Goal: Task Accomplishment & Management: Use online tool/utility

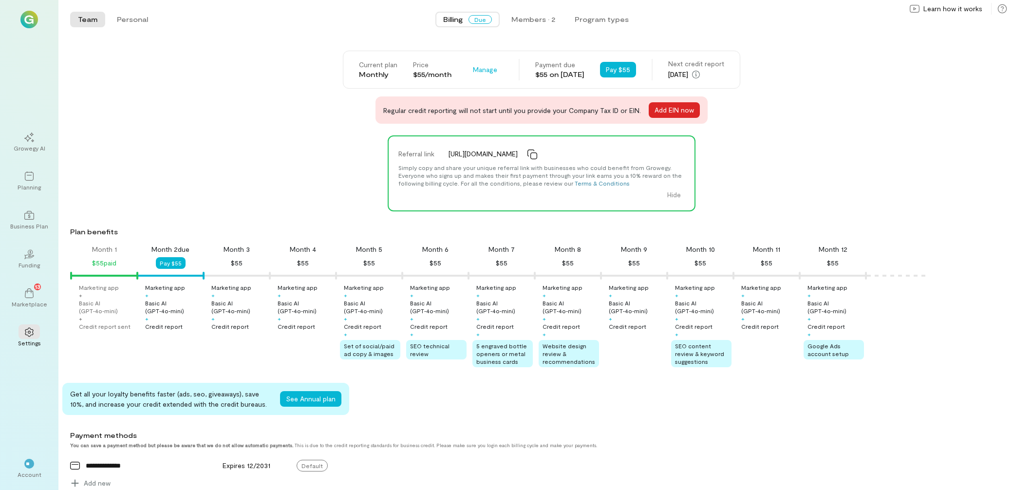
click at [655, 112] on button "Add EIN now" at bounding box center [674, 110] width 51 height 16
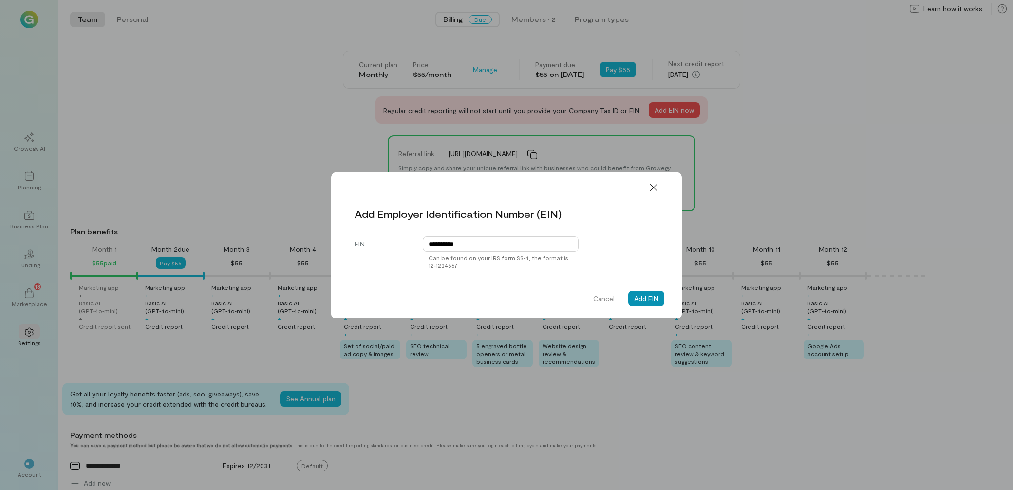
type input "**********"
click at [654, 303] on button "Add EIN" at bounding box center [646, 299] width 36 height 16
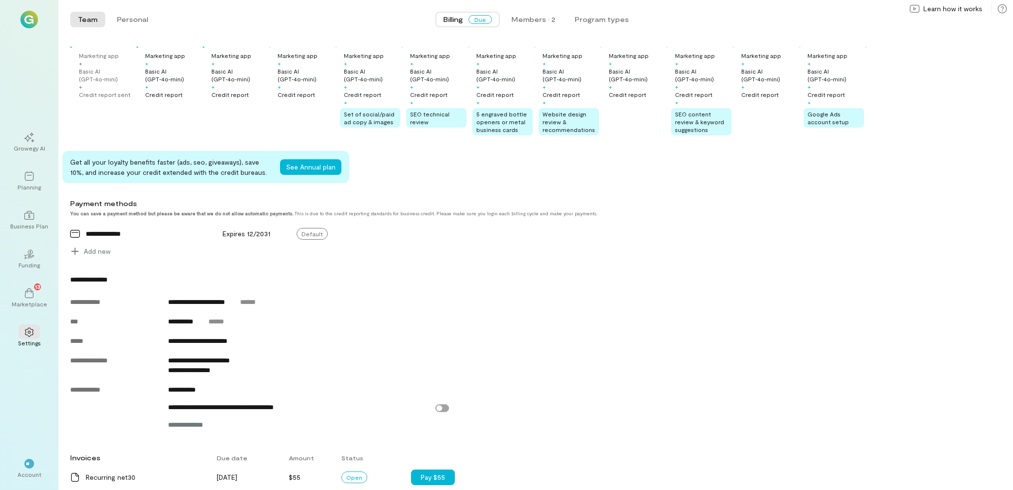
scroll to position [251, 0]
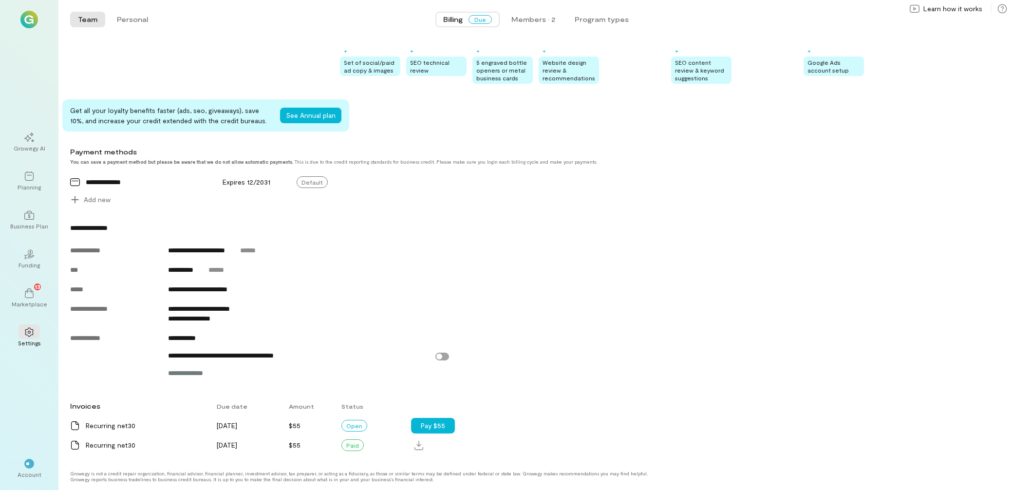
click at [26, 21] on img at bounding box center [29, 20] width 18 height 18
click at [138, 22] on button "Personal" at bounding box center [132, 20] width 47 height 16
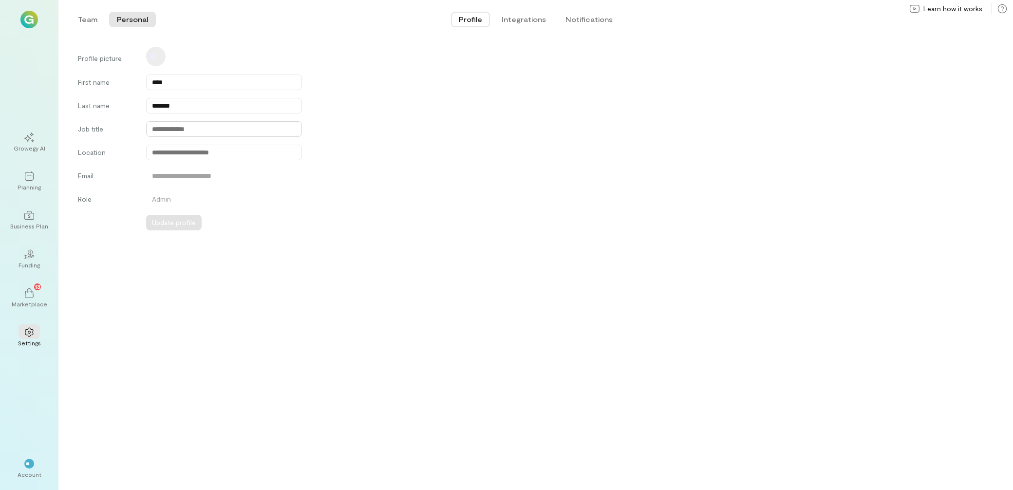
click at [157, 128] on input "text" at bounding box center [224, 129] width 156 height 16
type input "**********"
click at [169, 153] on input "text" at bounding box center [224, 153] width 156 height 16
type input "**********"
click at [206, 225] on button "Update profile" at bounding box center [217, 223] width 56 height 16
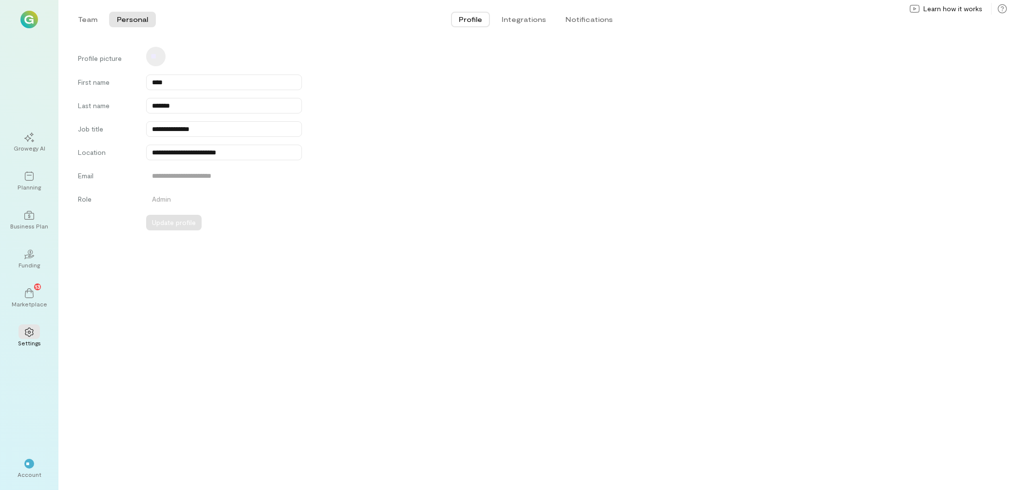
click at [424, 74] on form "**********" at bounding box center [545, 139] width 935 height 184
click at [26, 185] on div "Planning" at bounding box center [29, 187] width 23 height 8
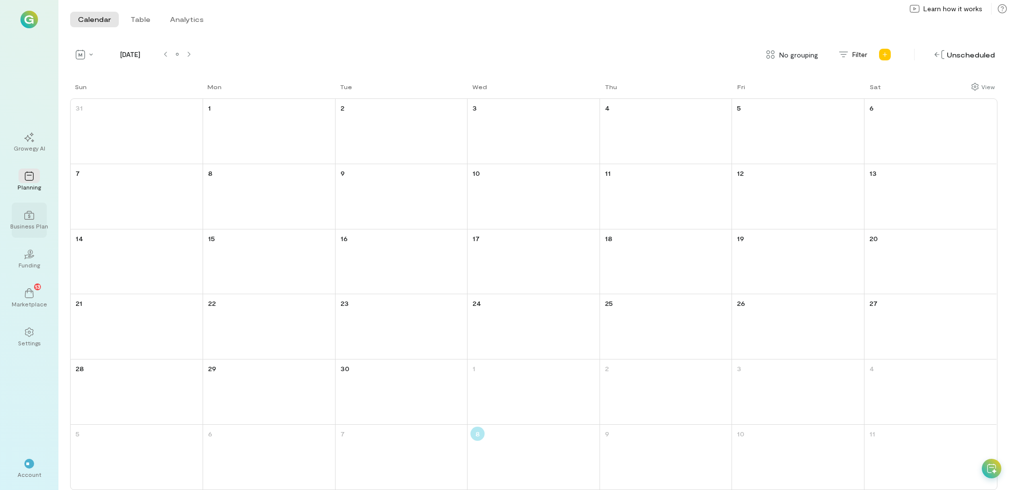
click at [35, 227] on div "Business Plan" at bounding box center [29, 226] width 38 height 8
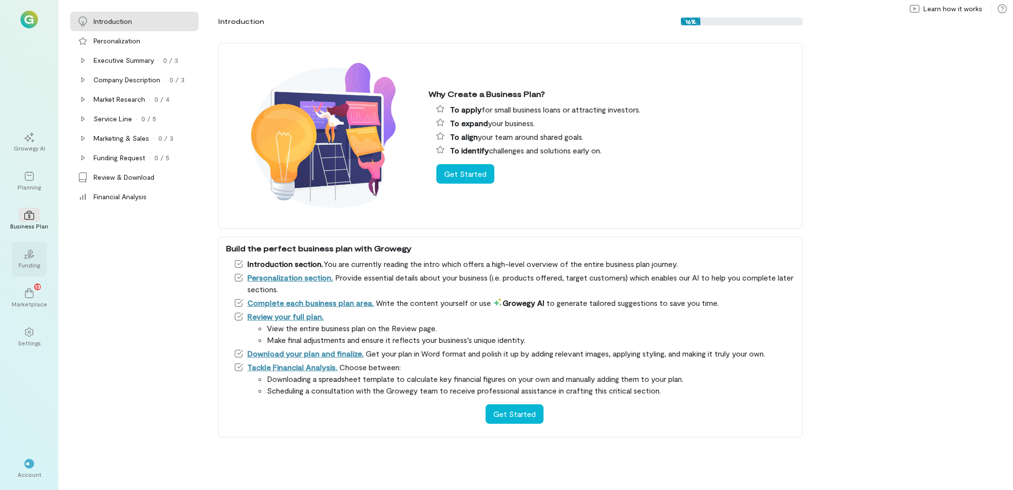
click at [39, 266] on div "Funding" at bounding box center [29, 265] width 21 height 8
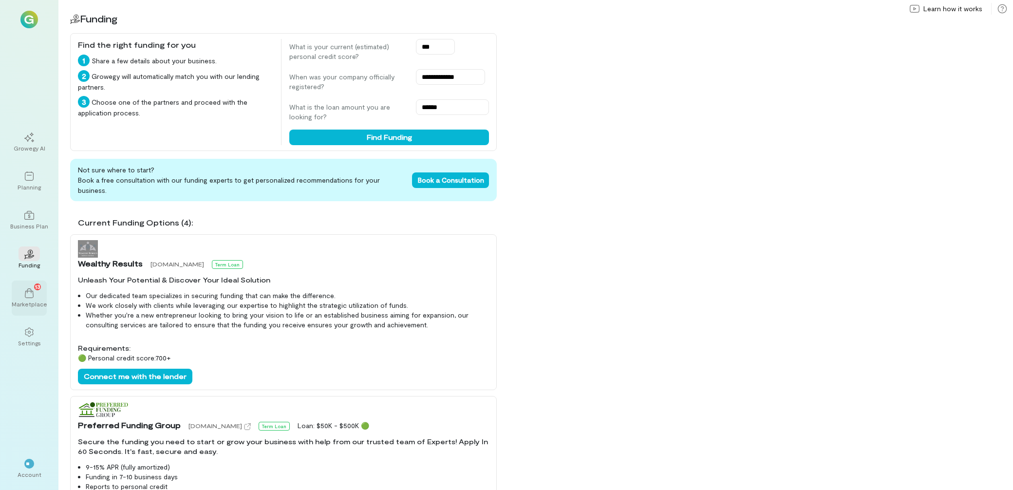
click at [28, 297] on icon at bounding box center [29, 293] width 10 height 10
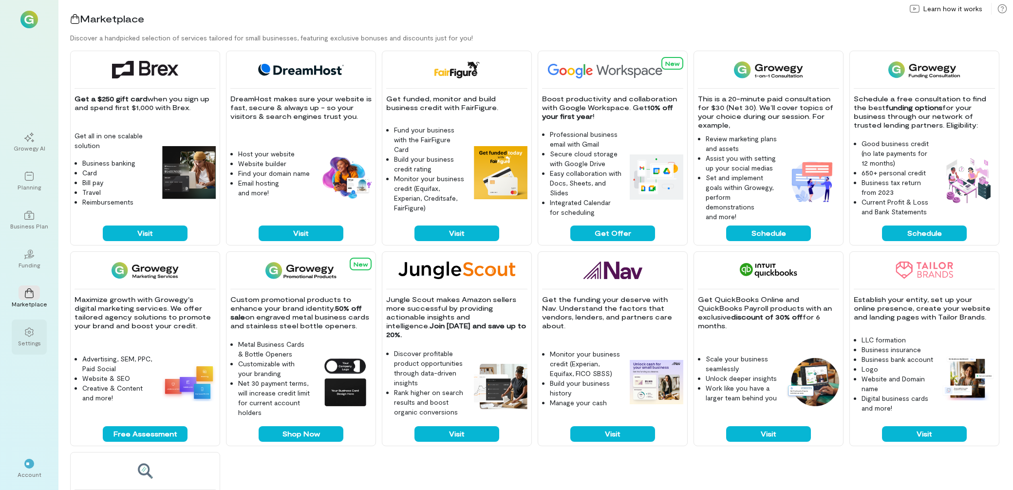
click at [34, 332] on div at bounding box center [29, 331] width 21 height 15
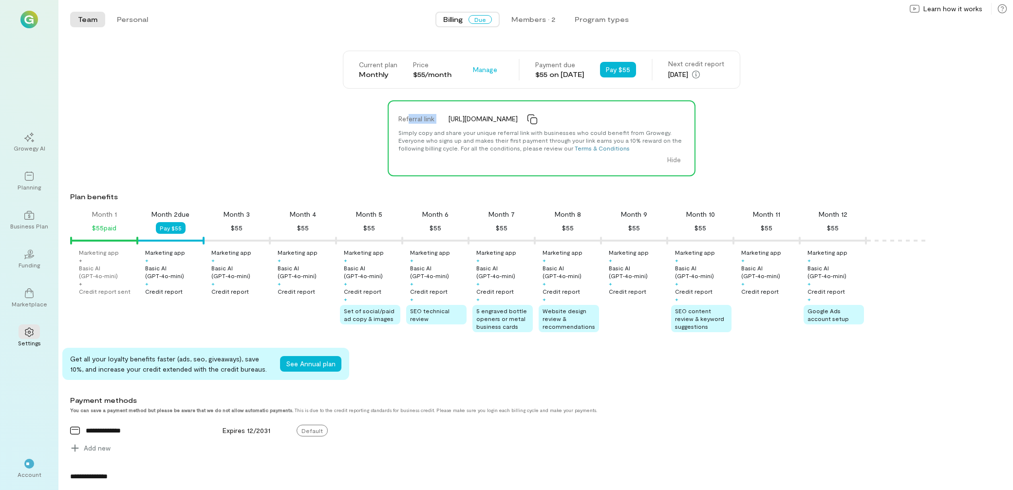
drag, startPoint x: 442, startPoint y: 114, endPoint x: 404, endPoint y: 112, distance: 37.5
click at [404, 112] on div "Referral link [URL][DOMAIN_NAME]" at bounding box center [543, 118] width 304 height 19
click at [537, 117] on icon at bounding box center [532, 119] width 10 height 10
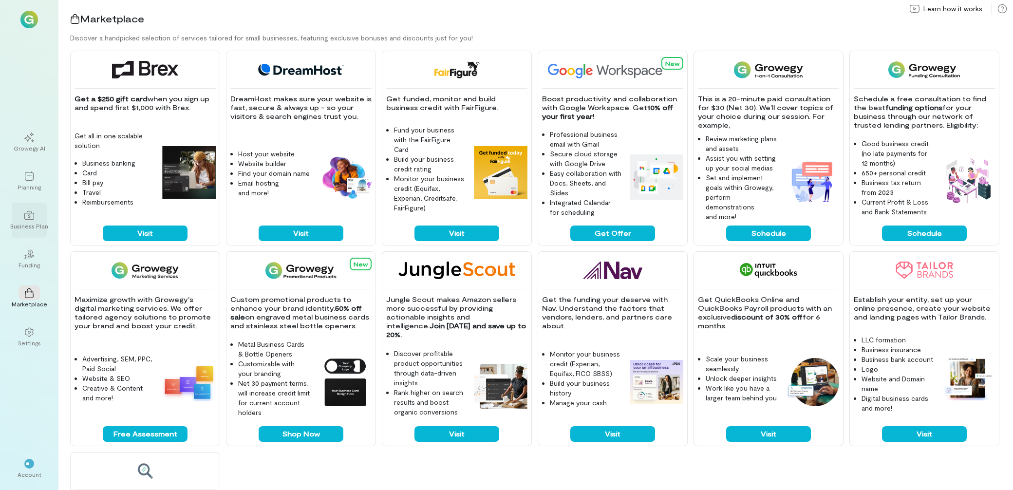
click at [32, 218] on icon at bounding box center [29, 215] width 10 height 10
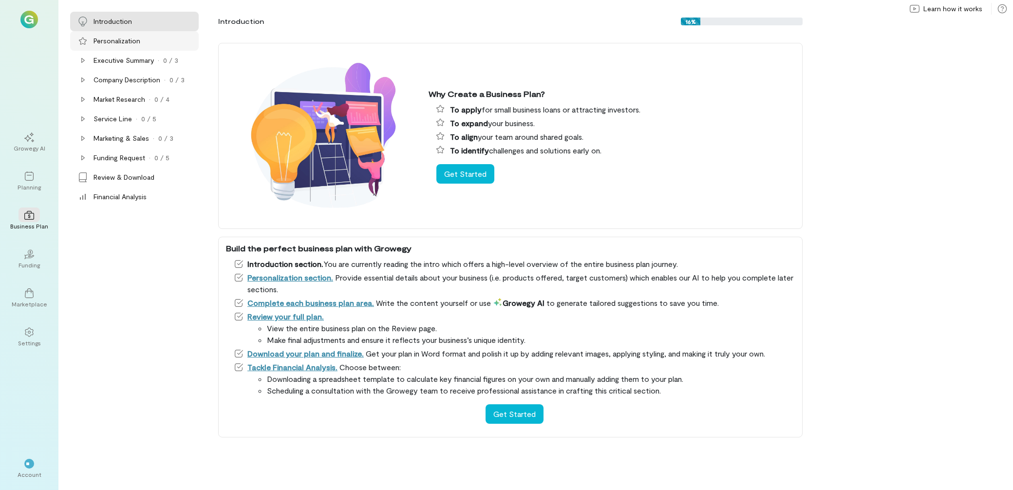
click at [114, 40] on div "Personalization" at bounding box center [116, 41] width 47 height 10
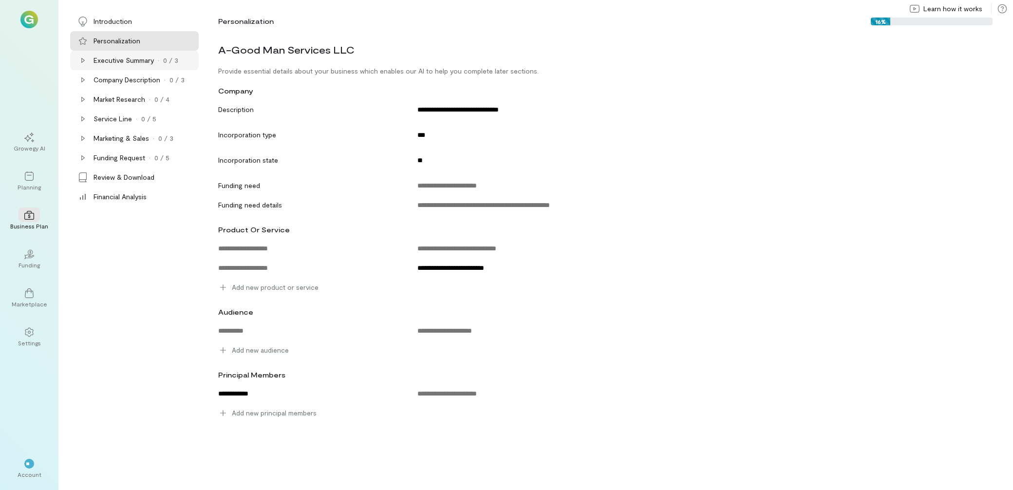
click at [113, 59] on div "Executive Summary" at bounding box center [123, 61] width 60 height 10
click at [21, 182] on div at bounding box center [29, 175] width 21 height 15
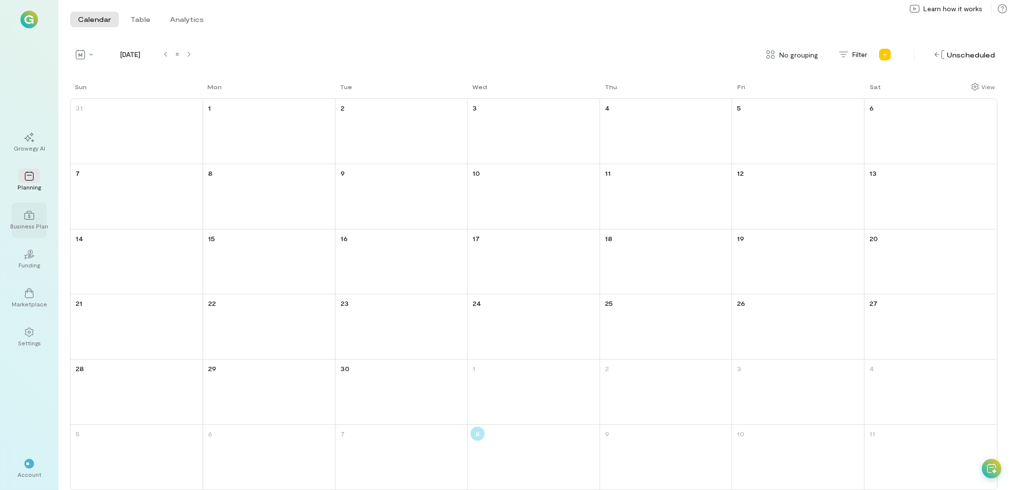
click at [27, 219] on icon at bounding box center [29, 215] width 10 height 10
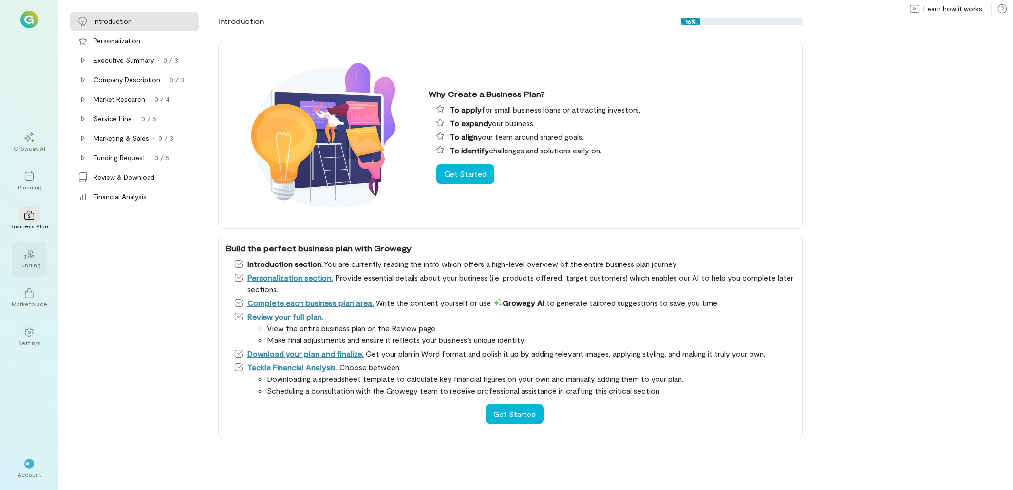
click at [31, 254] on icon "02" at bounding box center [29, 254] width 10 height 10
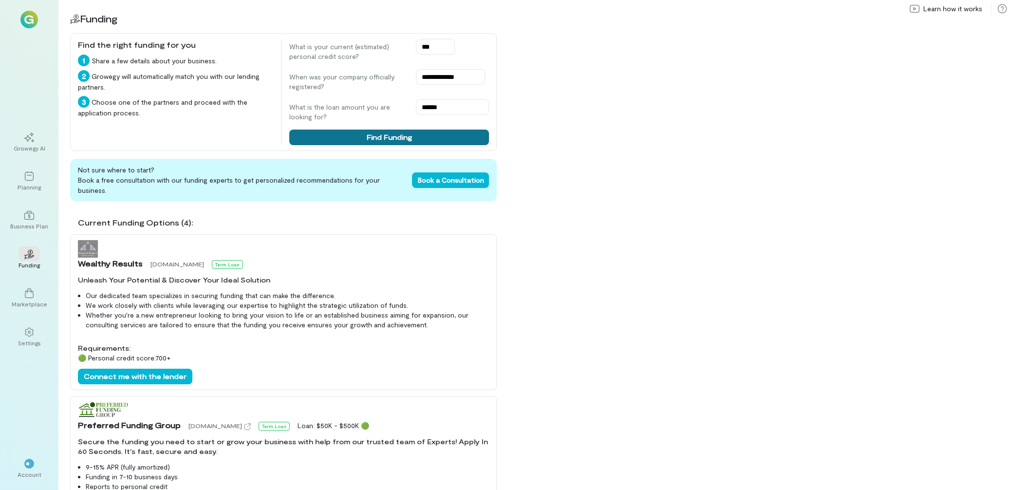
click at [367, 137] on button "Find Funding" at bounding box center [389, 138] width 200 height 16
